Goal: Transaction & Acquisition: Purchase product/service

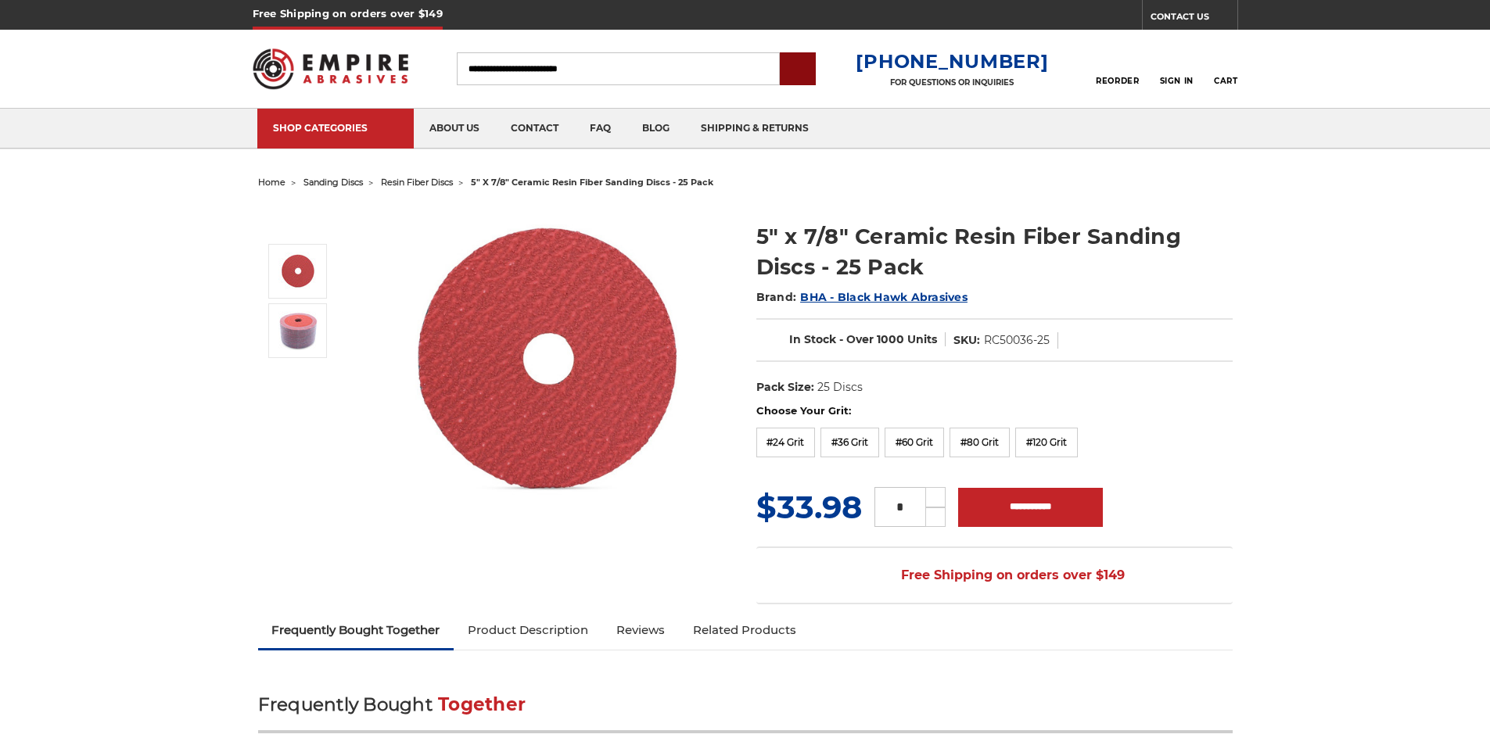
click at [813, 78] on input "submit" at bounding box center [797, 69] width 31 height 31
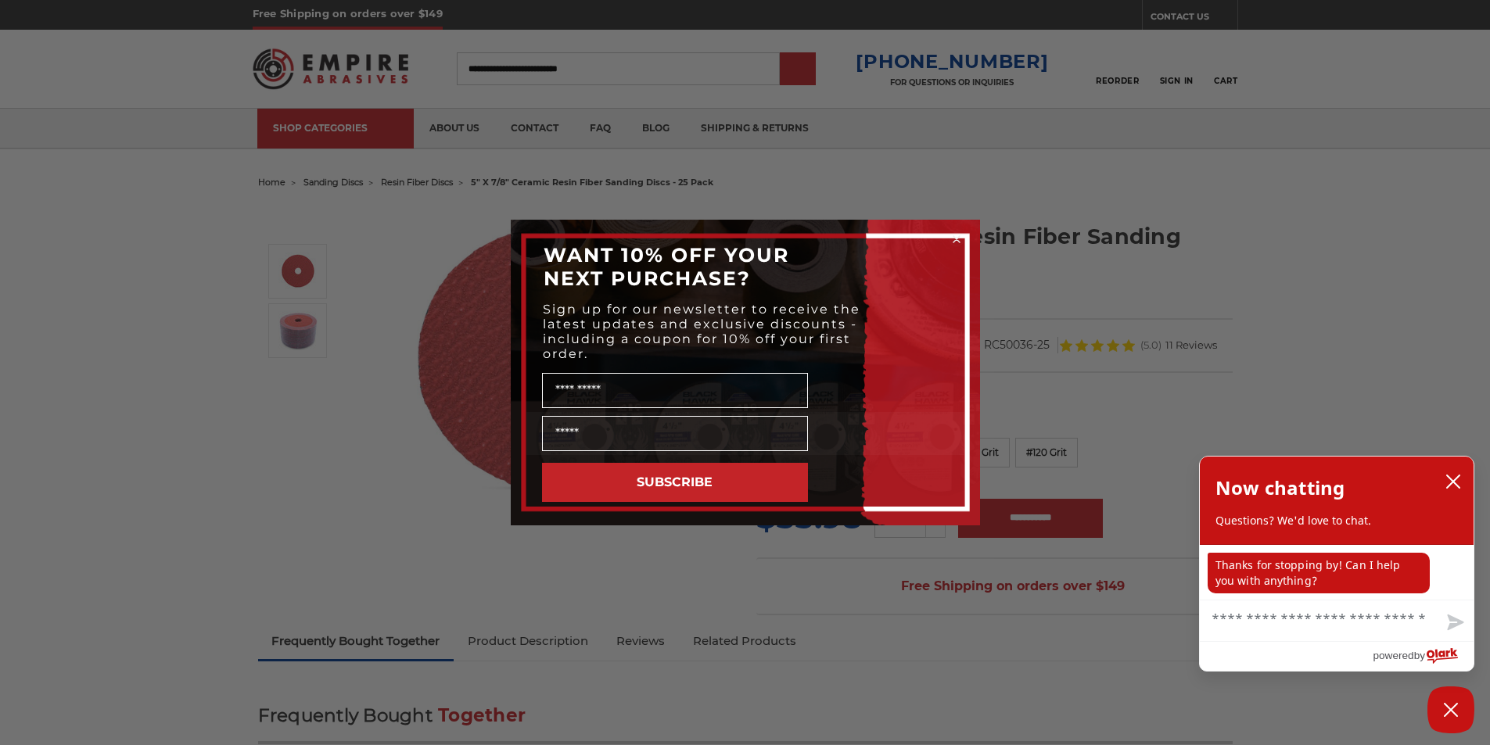
click at [954, 240] on icon "Close dialog" at bounding box center [956, 239] width 6 height 6
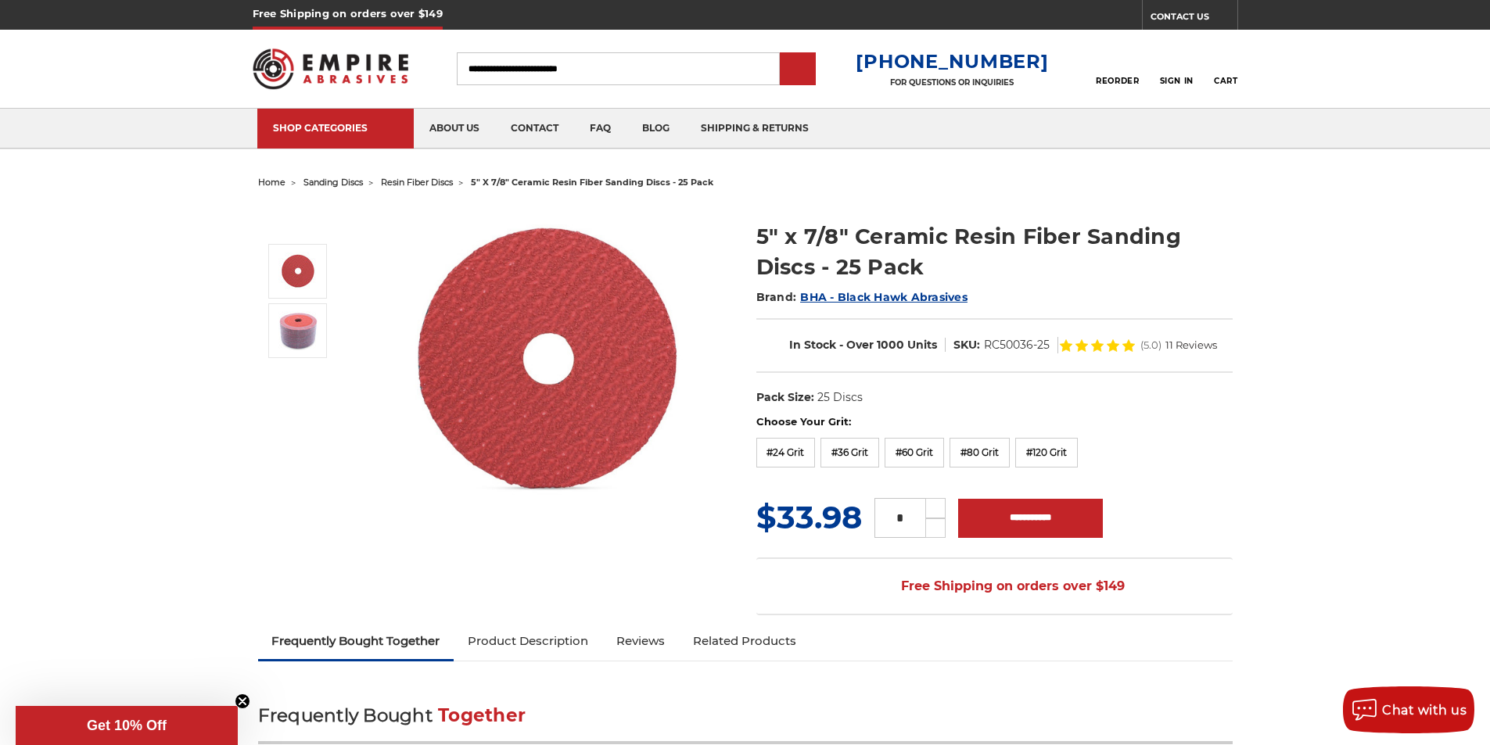
click at [454, 629] on link "Product Description" at bounding box center [528, 641] width 149 height 34
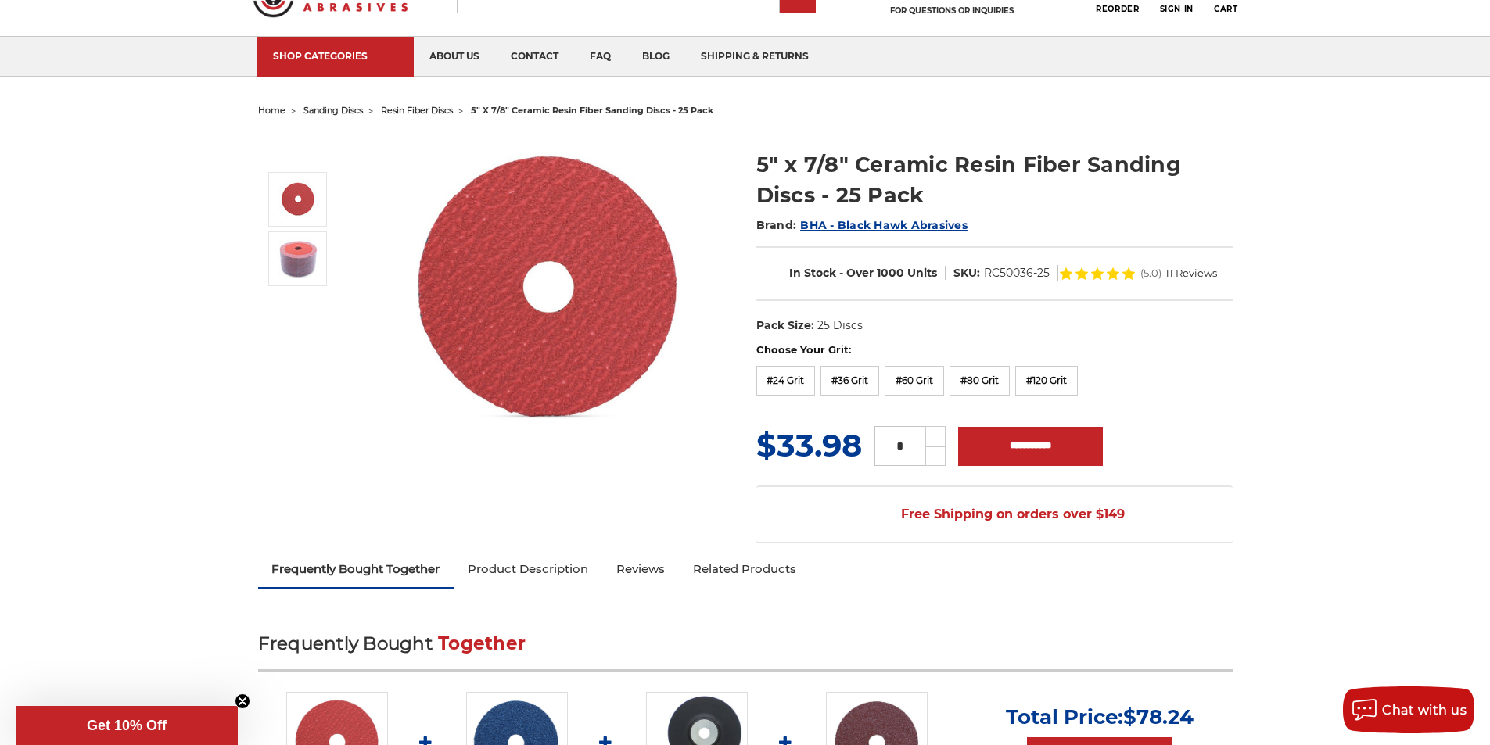
scroll to position [59, 0]
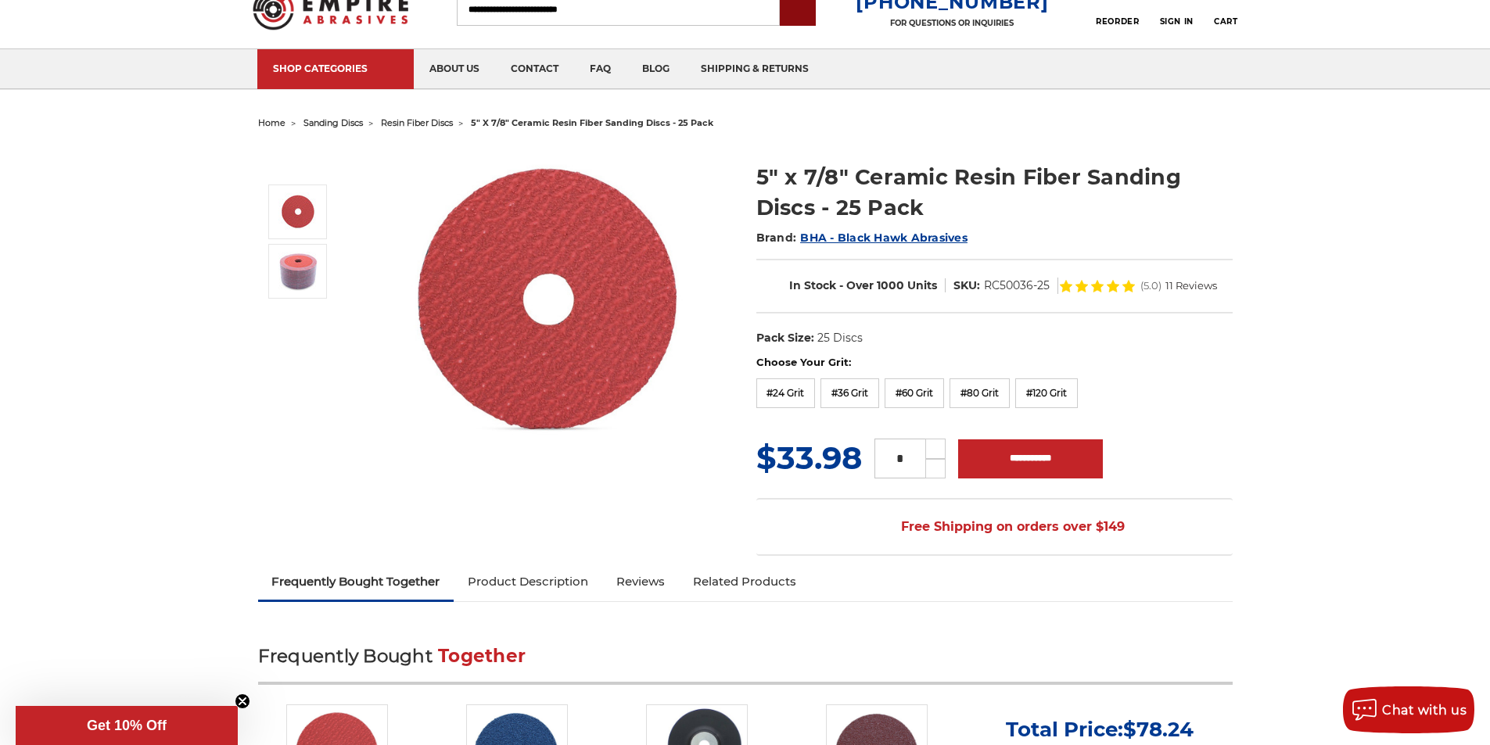
click at [813, 6] on input "submit" at bounding box center [797, 10] width 31 height 31
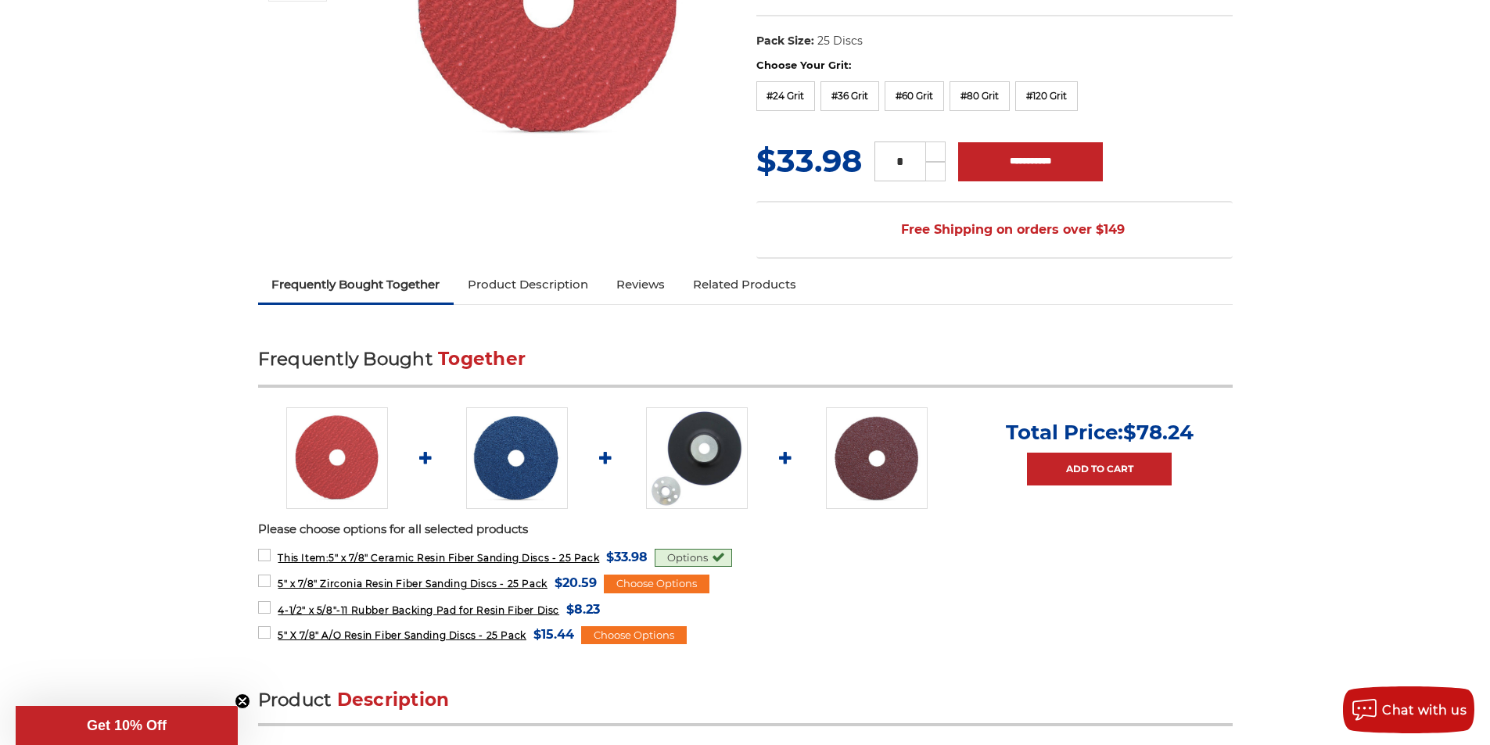
scroll to position [456, 0]
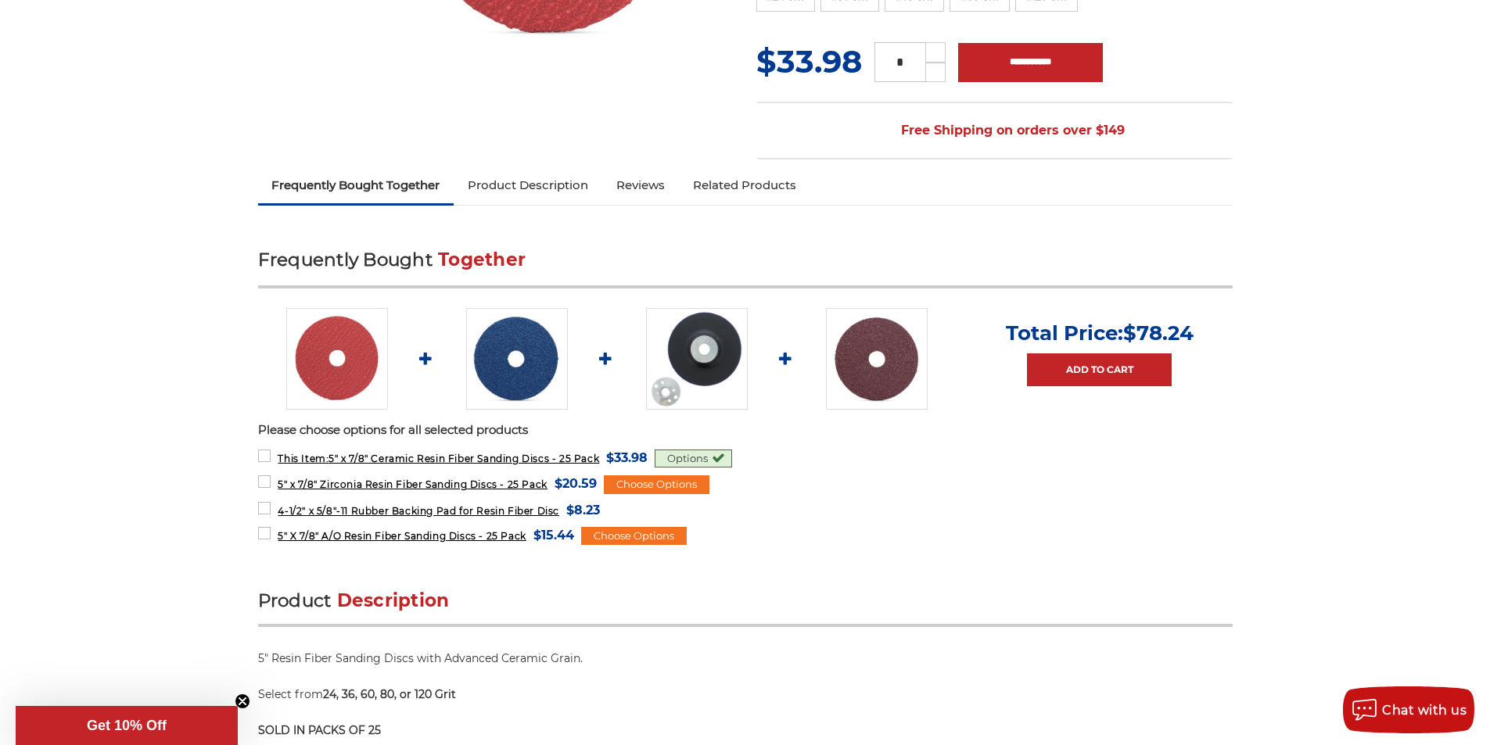
click at [292, 177] on link "Frequently Bought Together" at bounding box center [356, 185] width 196 height 34
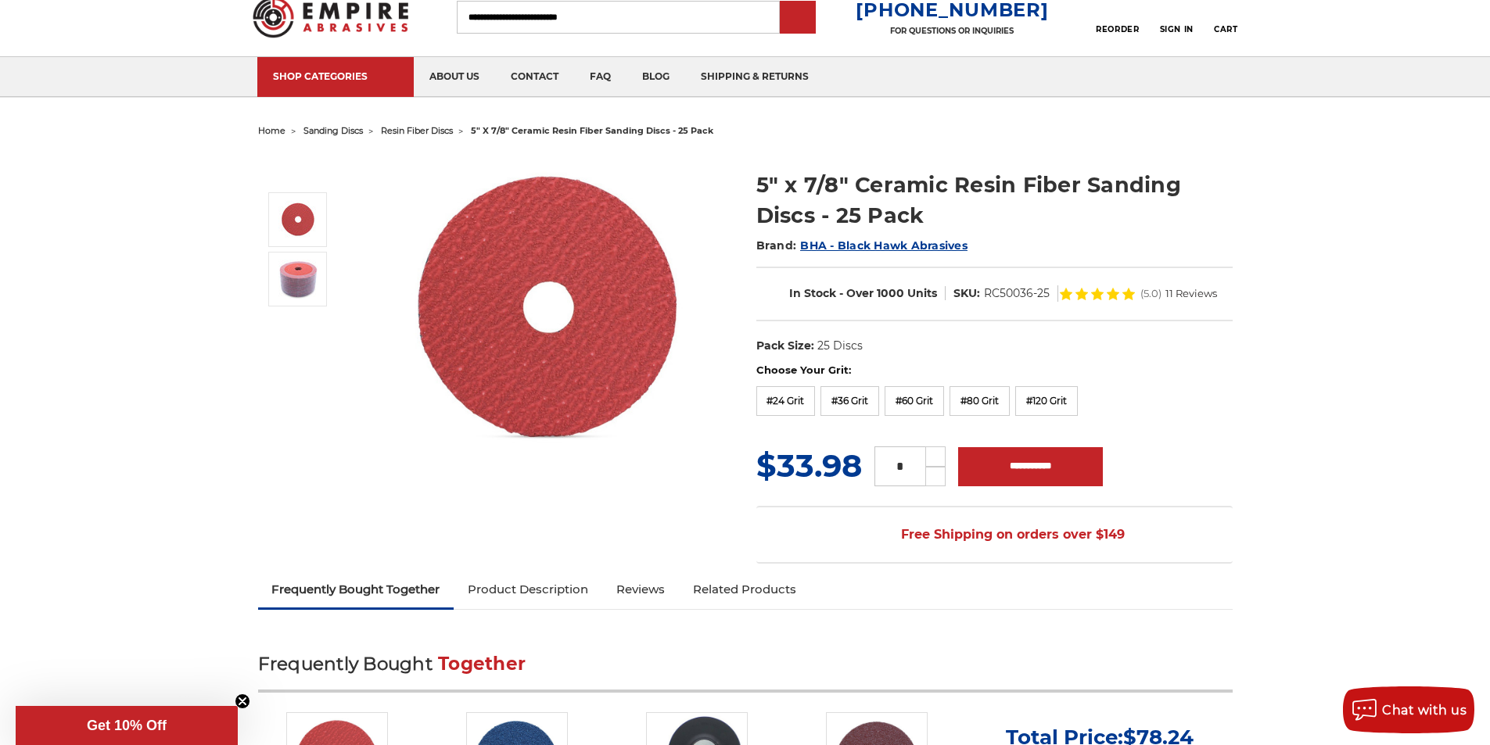
scroll to position [34, 0]
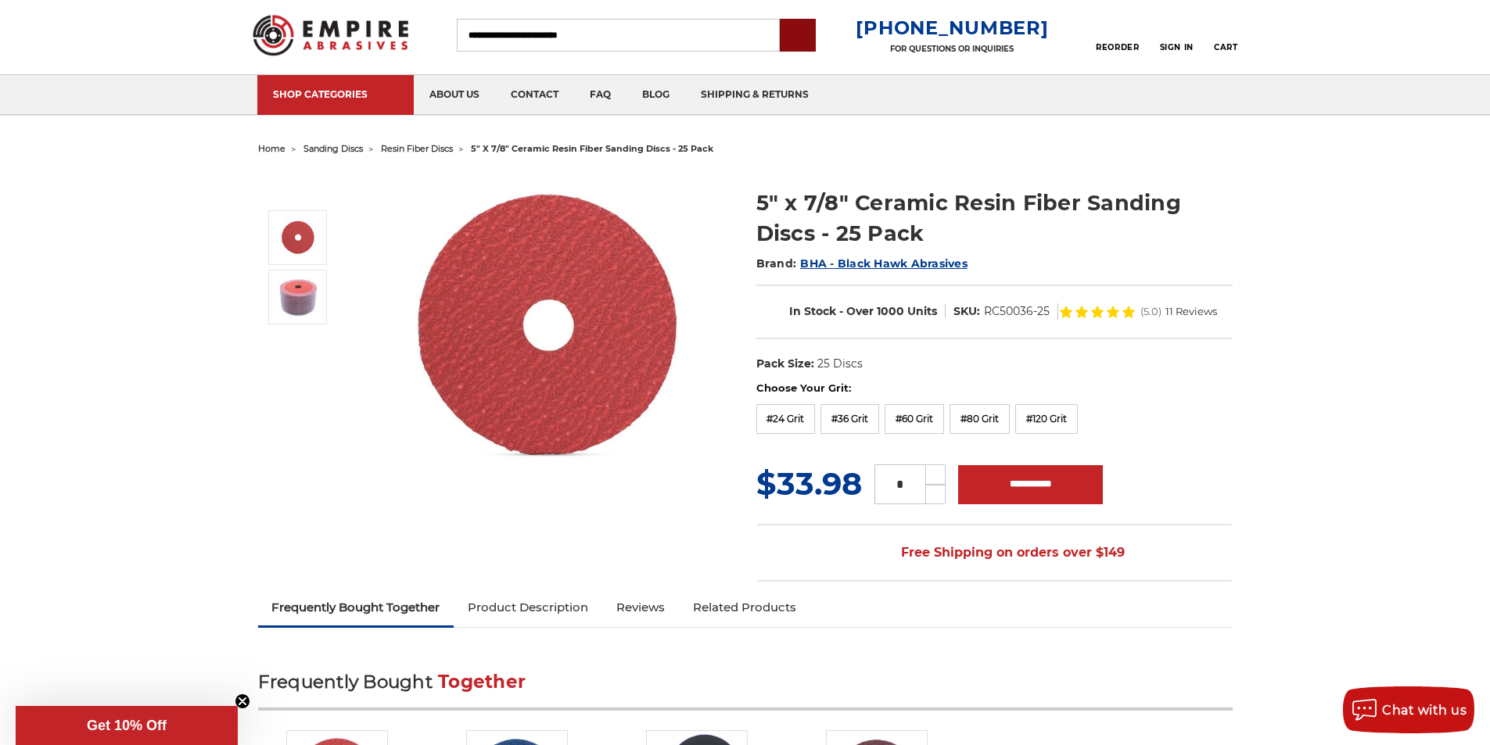
click at [812, 34] on input "submit" at bounding box center [797, 35] width 31 height 31
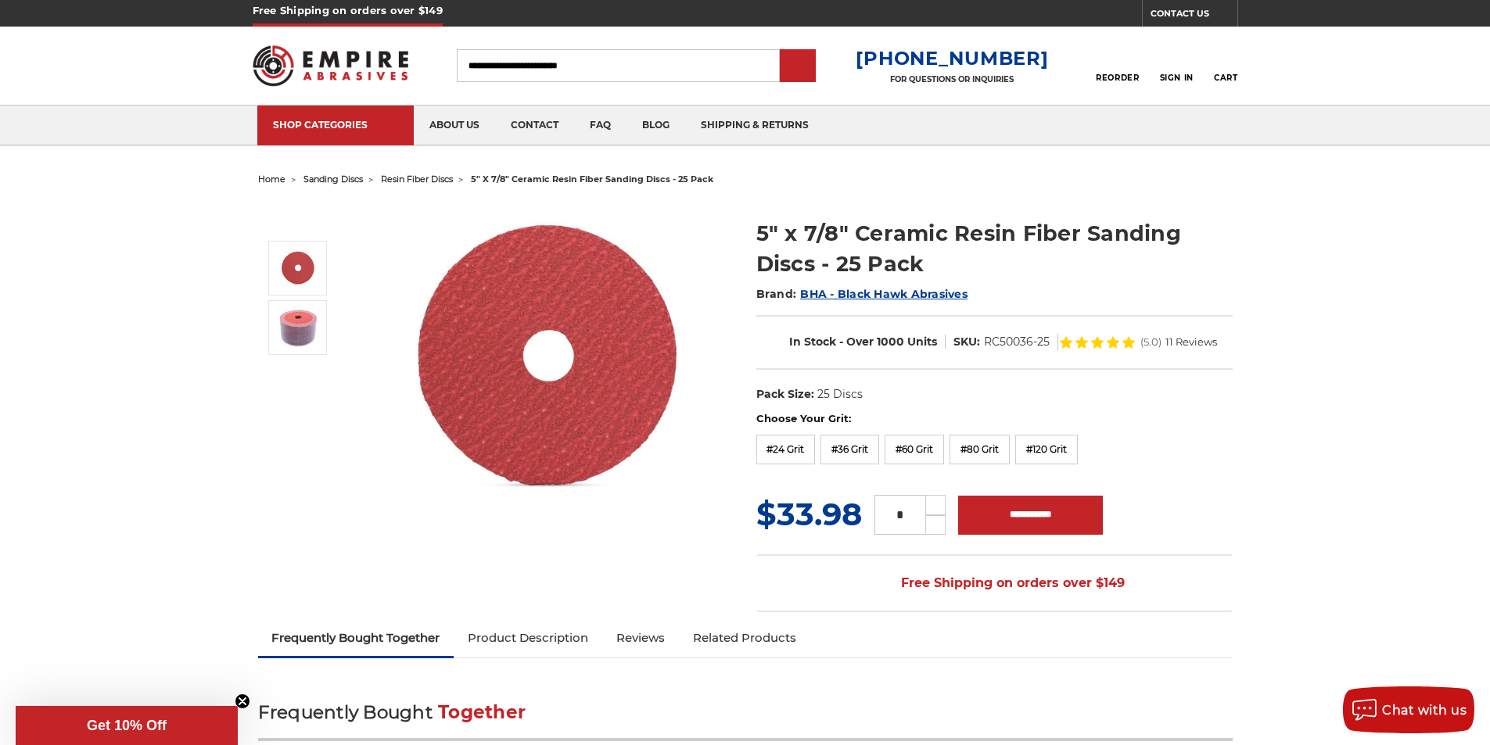
scroll to position [0, 0]
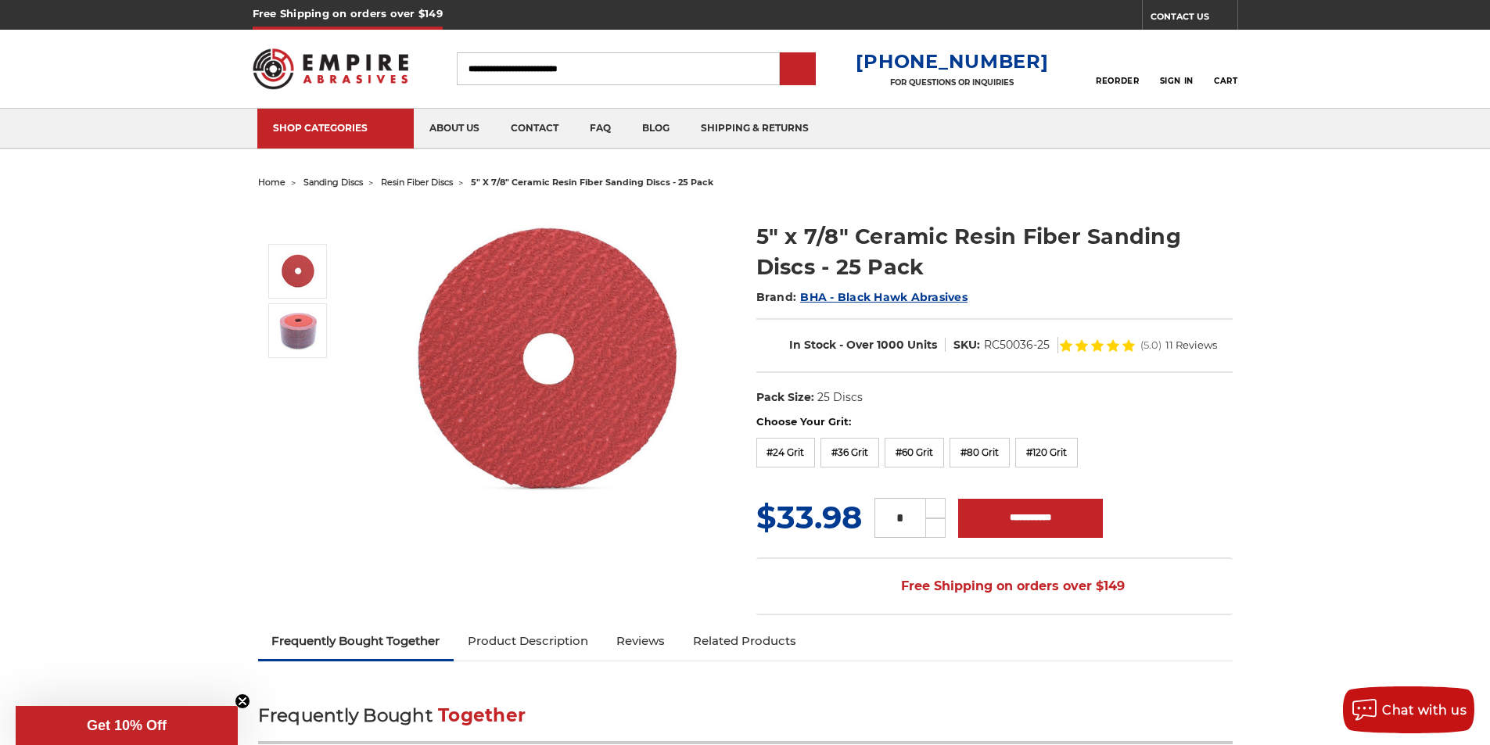
click at [1215, 59] on link "0 Cart" at bounding box center [1225, 69] width 23 height 34
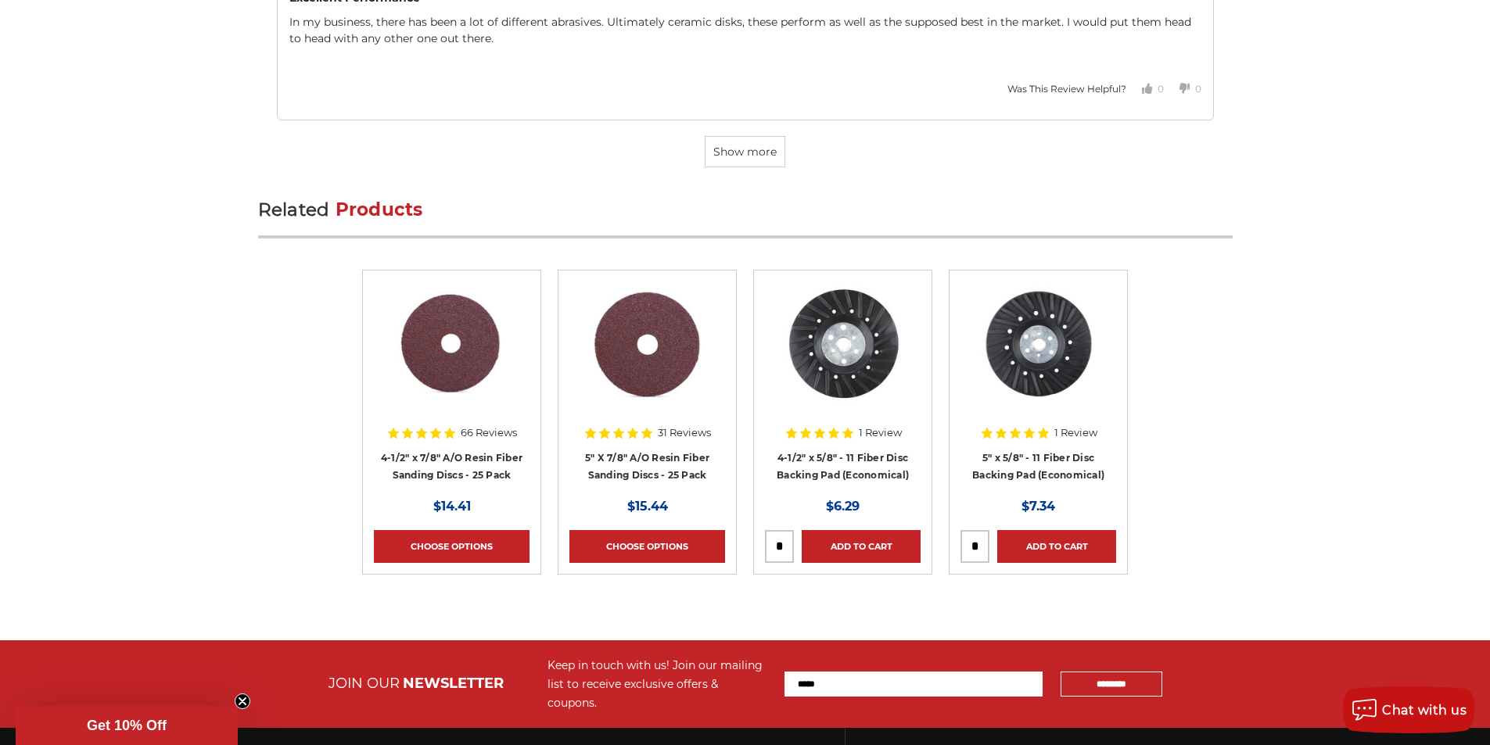
scroll to position [5018, 0]
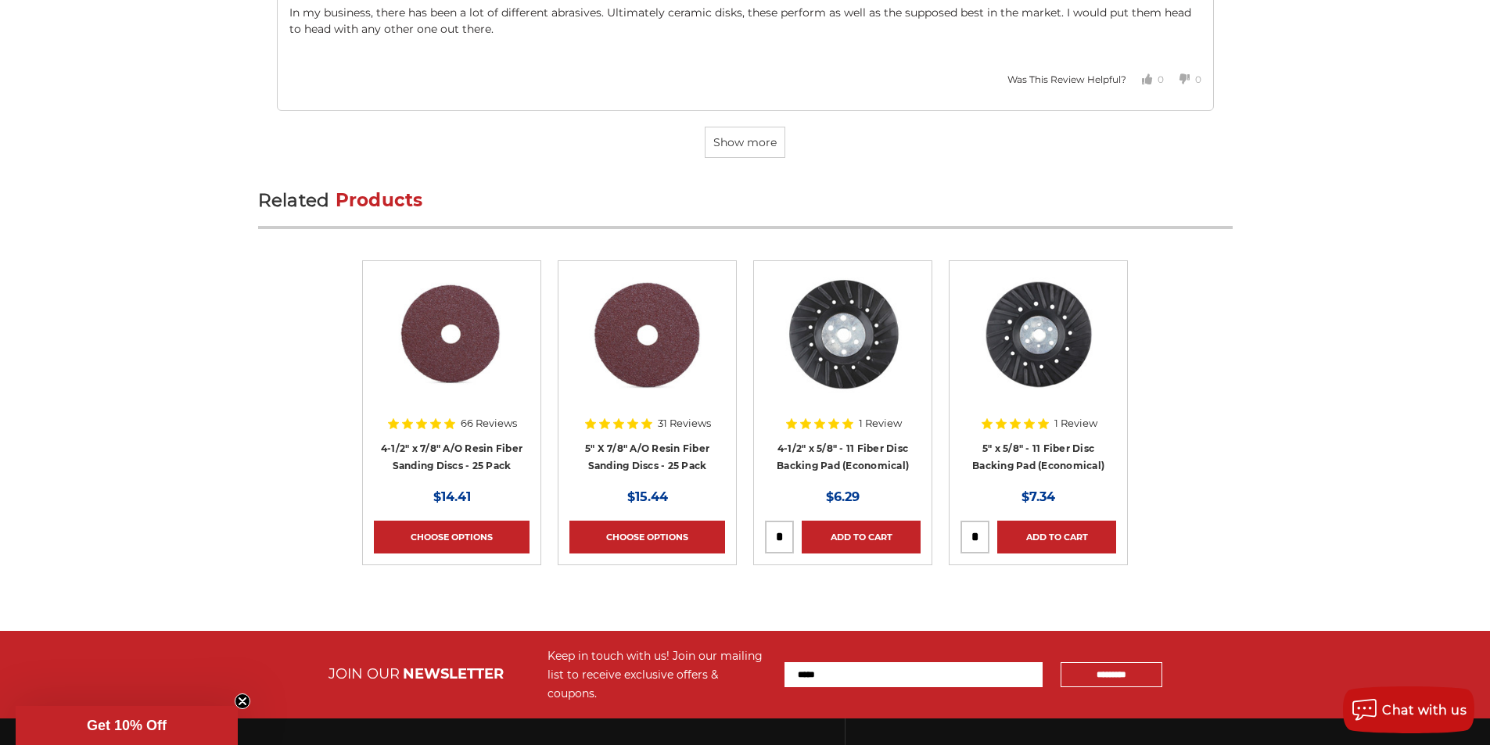
click at [898, 662] on input "Email Address" at bounding box center [913, 674] width 258 height 25
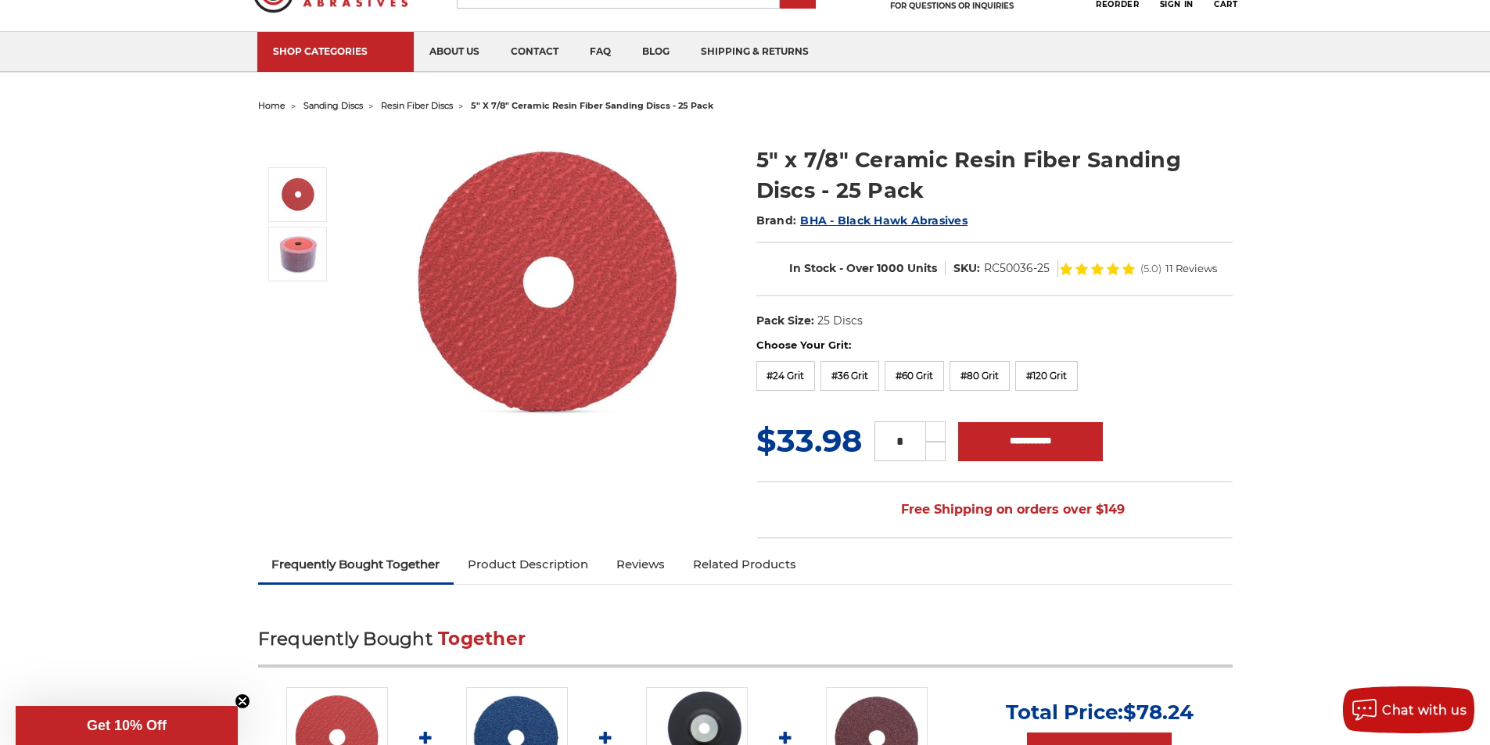
scroll to position [65, 0]
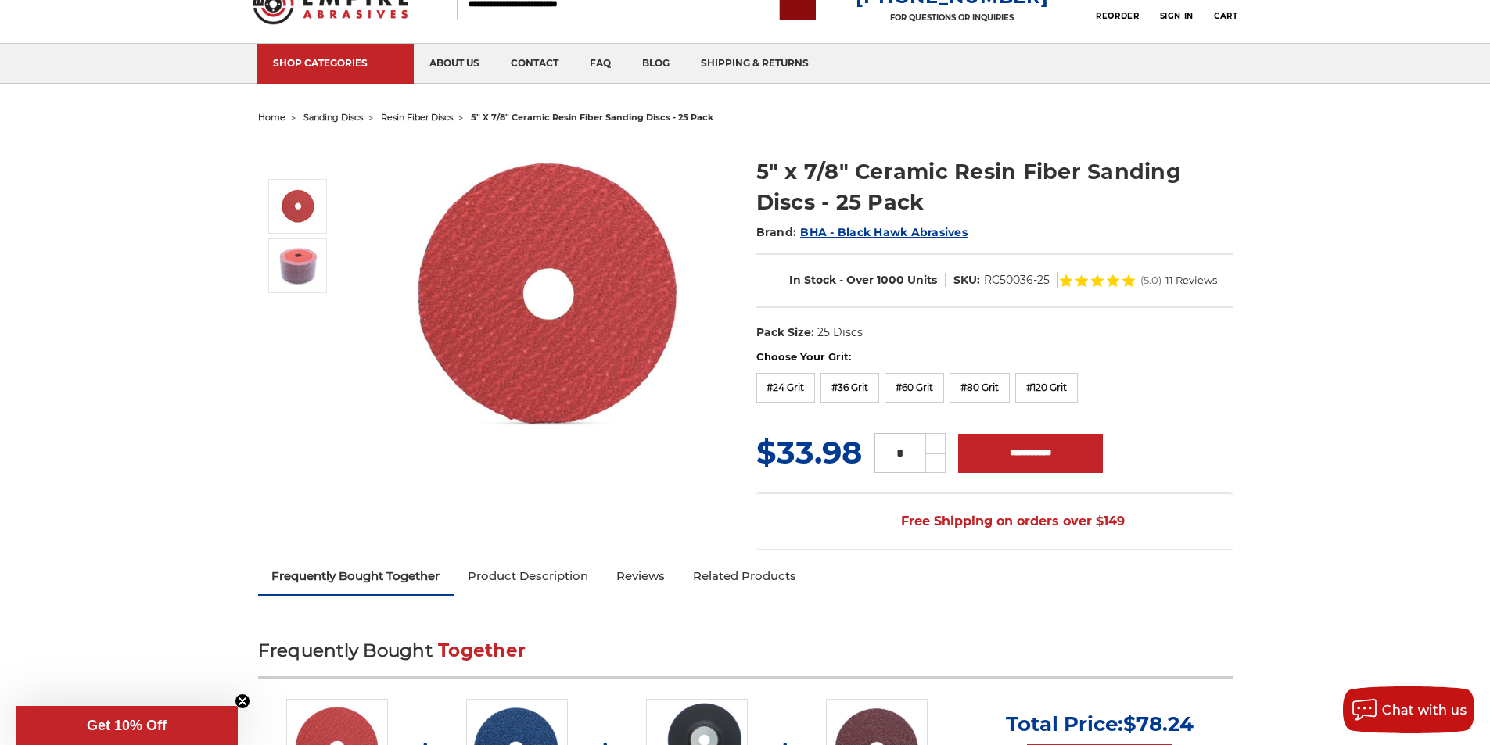
type input "**********"
click at [813, 5] on input "submit" at bounding box center [797, 4] width 31 height 31
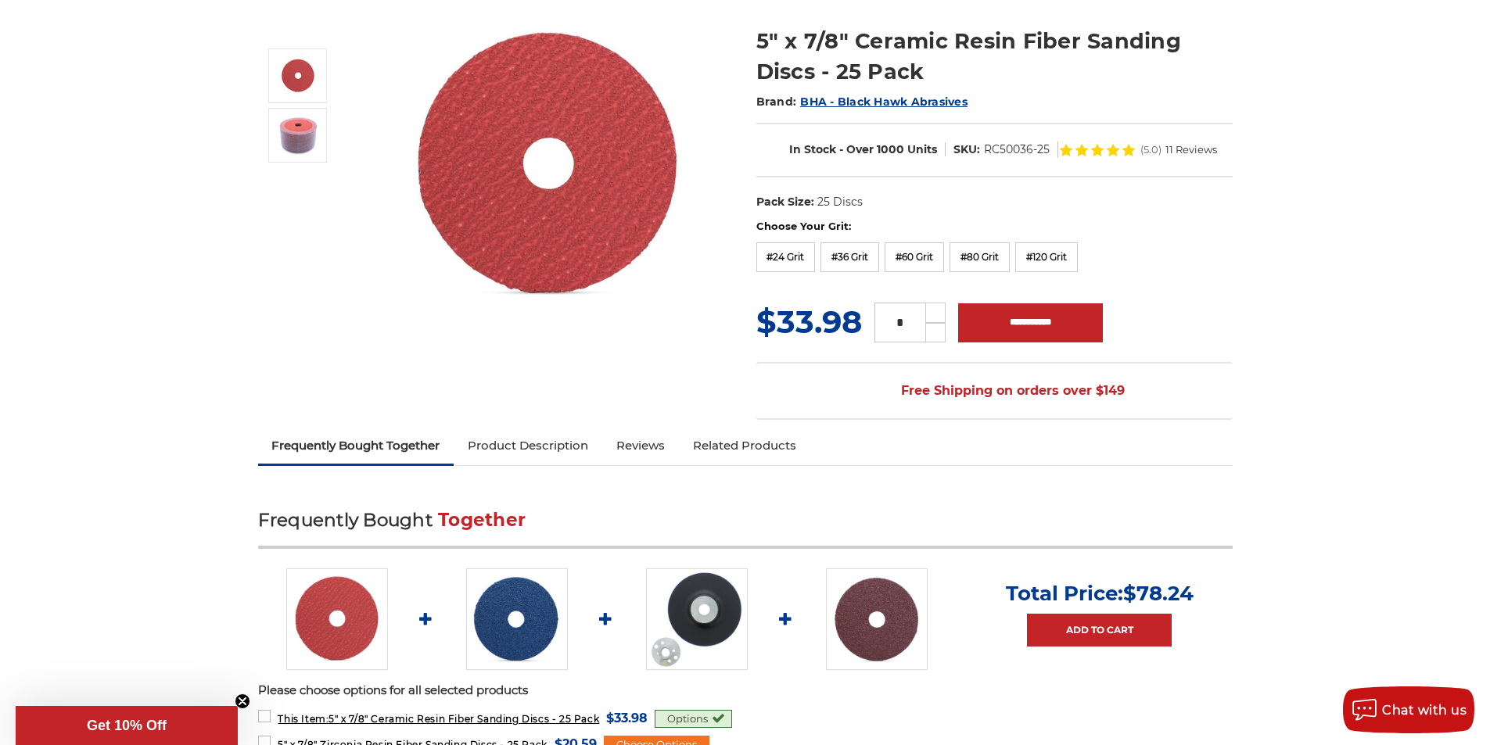
scroll to position [228, 0]
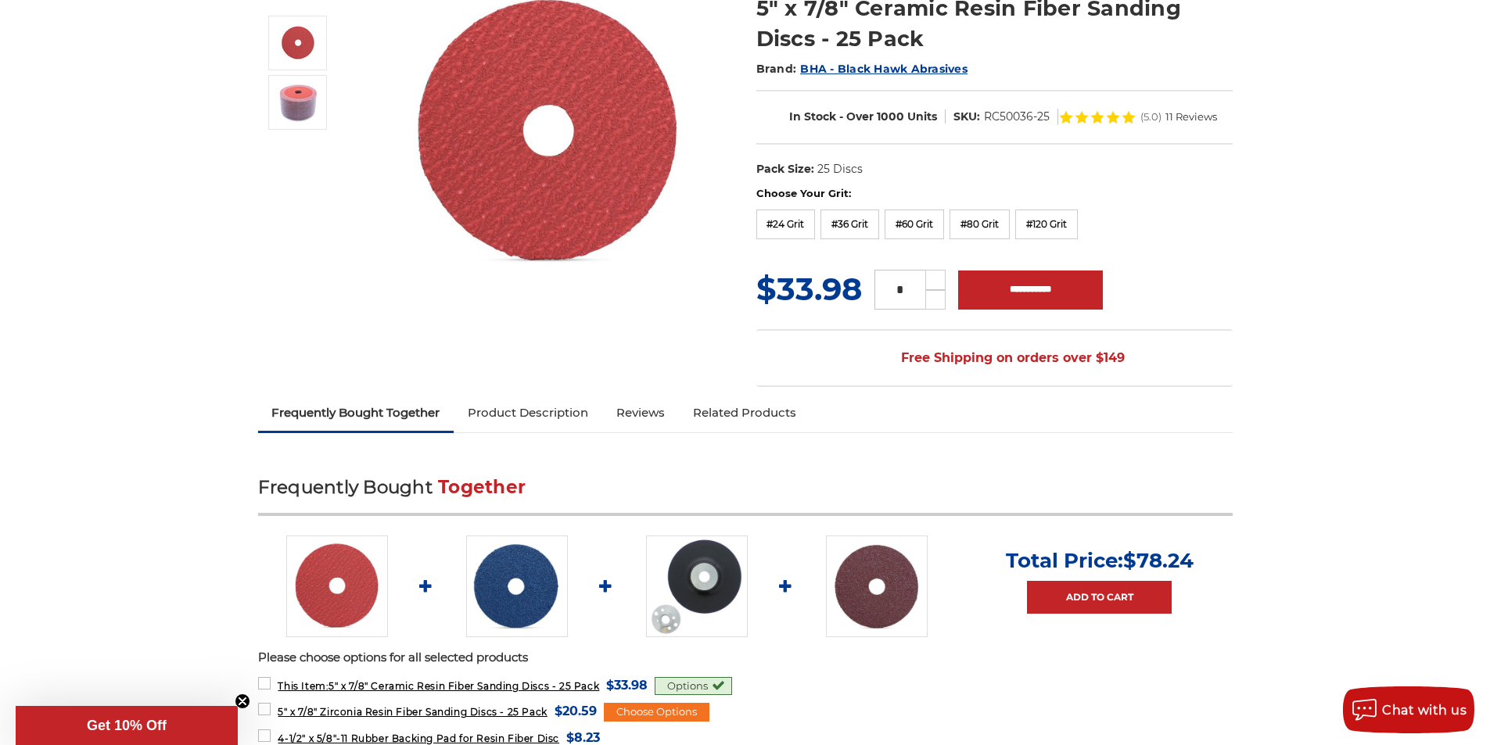
click at [829, 570] on link at bounding box center [877, 587] width 102 height 102
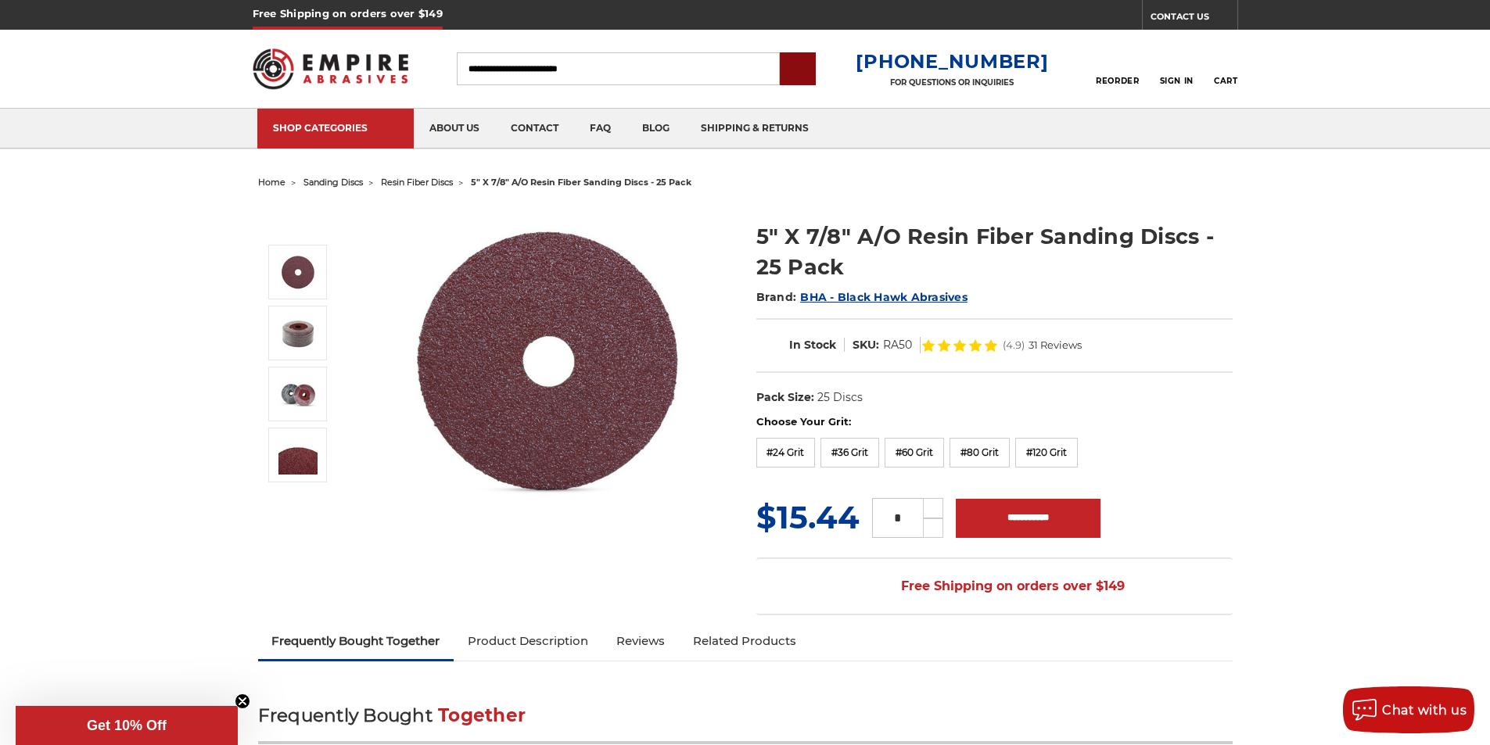
click at [813, 74] on input "submit" at bounding box center [797, 69] width 31 height 31
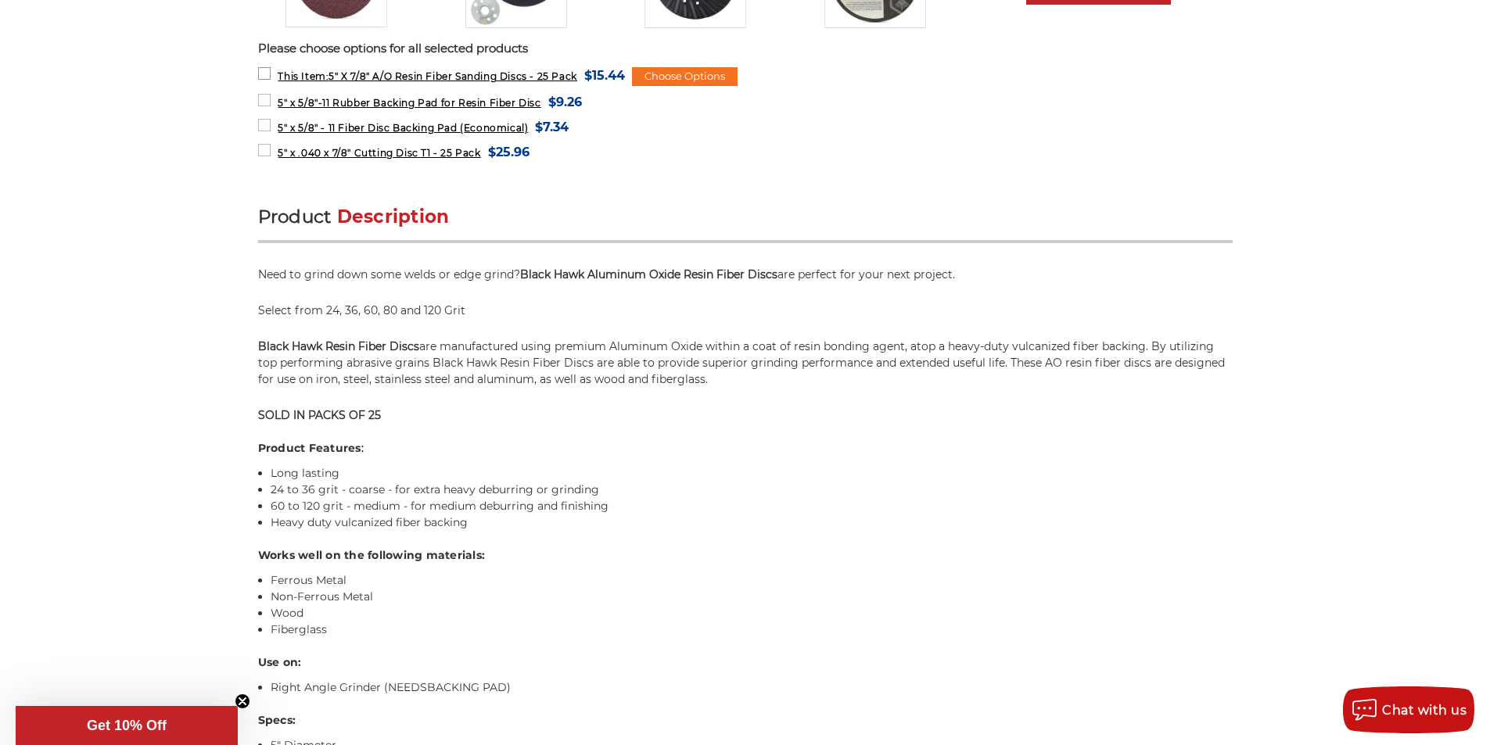
scroll to position [847, 0]
